Goal: Task Accomplishment & Management: Use online tool/utility

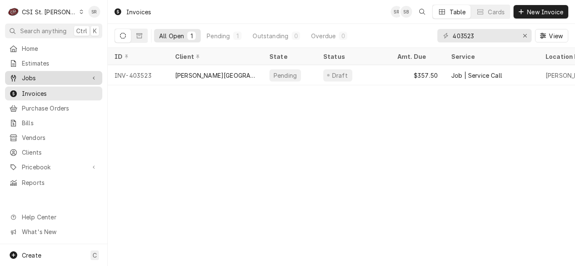
drag, startPoint x: 48, startPoint y: 77, endPoint x: 48, endPoint y: 82, distance: 4.6
click at [48, 77] on span "Jobs" at bounding box center [54, 78] width 64 height 9
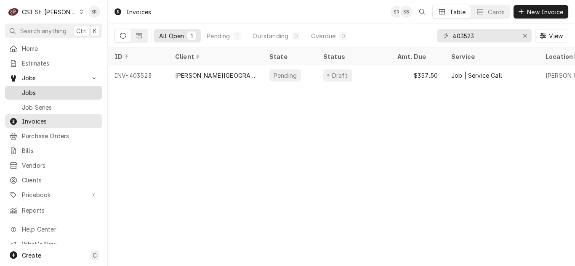
click at [45, 88] on span "Jobs" at bounding box center [60, 92] width 76 height 9
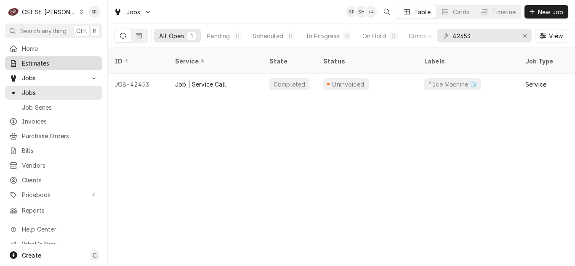
click at [52, 64] on span "Estimates" at bounding box center [60, 63] width 76 height 9
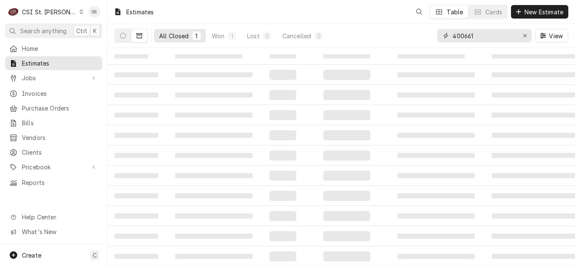
click at [514, 32] on input "400661" at bounding box center [483, 35] width 63 height 13
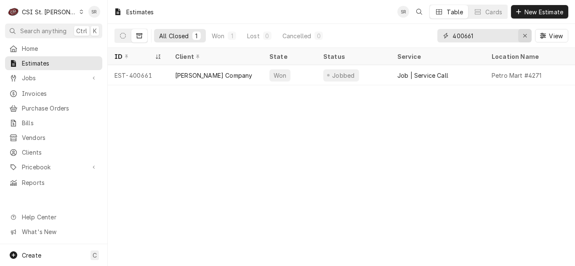
click at [526, 34] on icon "Erase input" at bounding box center [525, 36] width 5 height 6
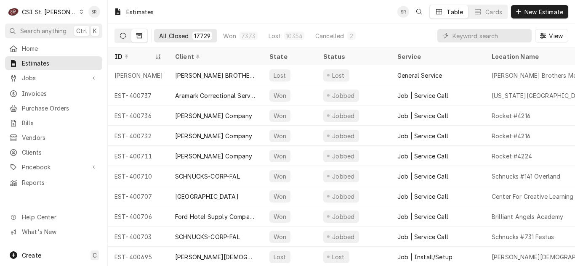
click at [122, 36] on icon "Dynamic Content Wrapper" at bounding box center [123, 36] width 6 height 6
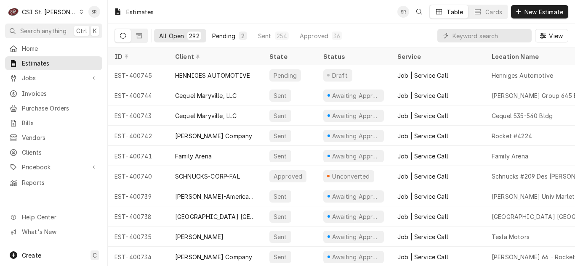
click at [237, 36] on button "Pending 2" at bounding box center [229, 35] width 45 height 13
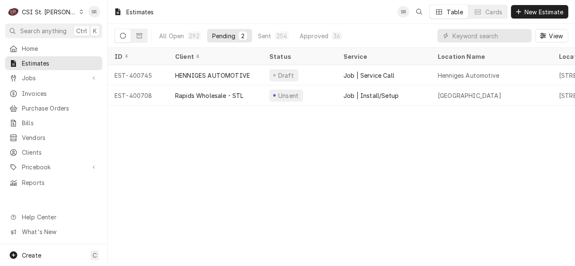
click at [224, 75] on div "HENNIGES AUTOMOTIVE" at bounding box center [212, 75] width 75 height 9
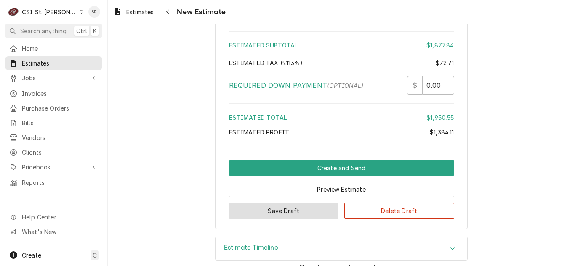
click at [262, 203] on button "Save Draft" at bounding box center [284, 211] width 110 height 16
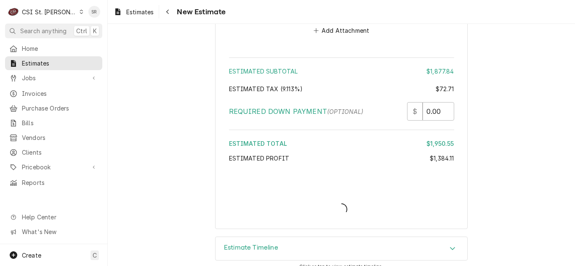
type textarea "x"
